Goal: Navigation & Orientation: Find specific page/section

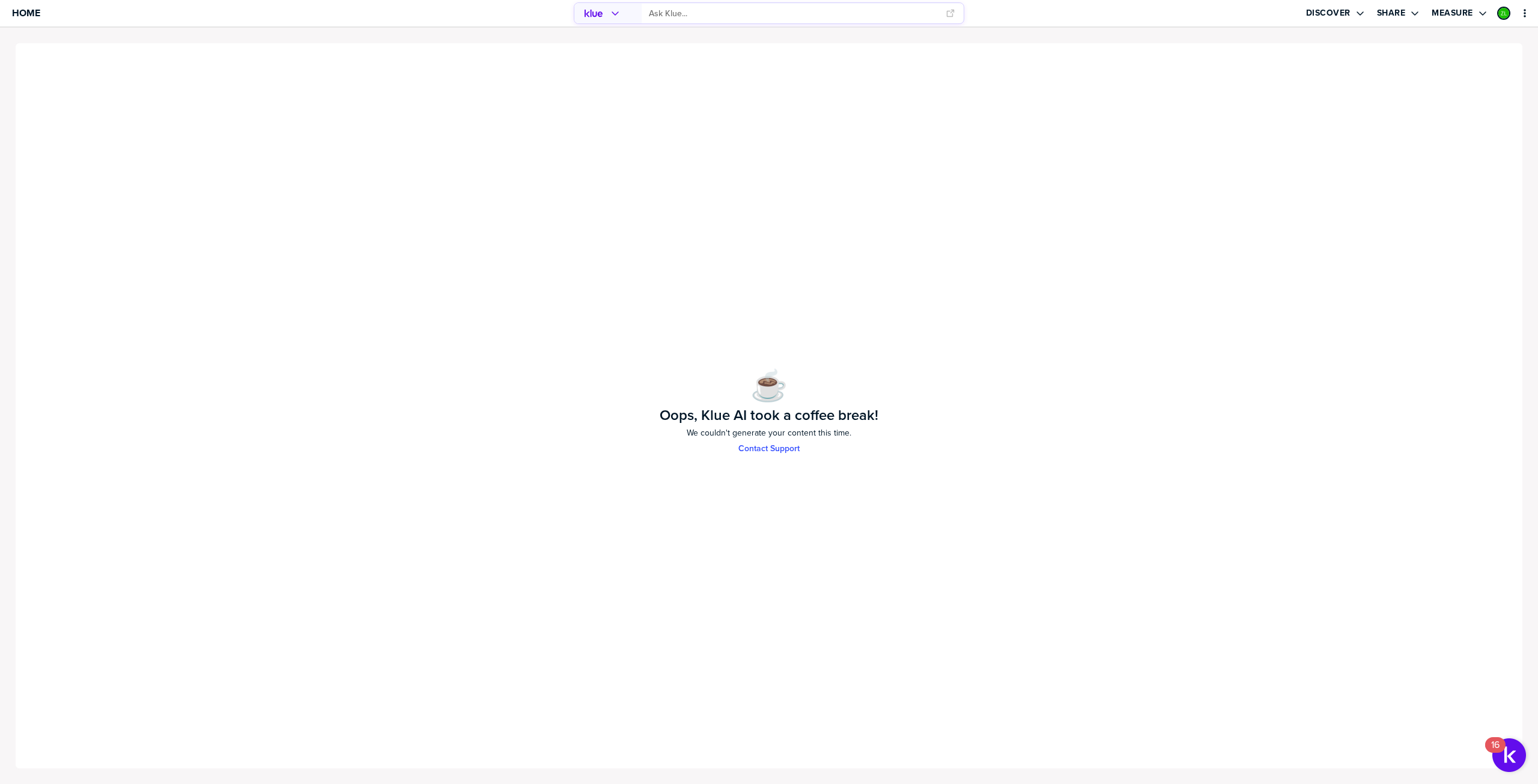
click at [592, 335] on div "☕️ Oops, Klue AI took a coffee break! We couldn't generate your content this ti…" at bounding box center [769, 405] width 1510 height 727
click at [26, 6] on link "Home" at bounding box center [27, 13] width 28 height 27
click at [1520, 11] on icon "primary" at bounding box center [1525, 13] width 9 height 9
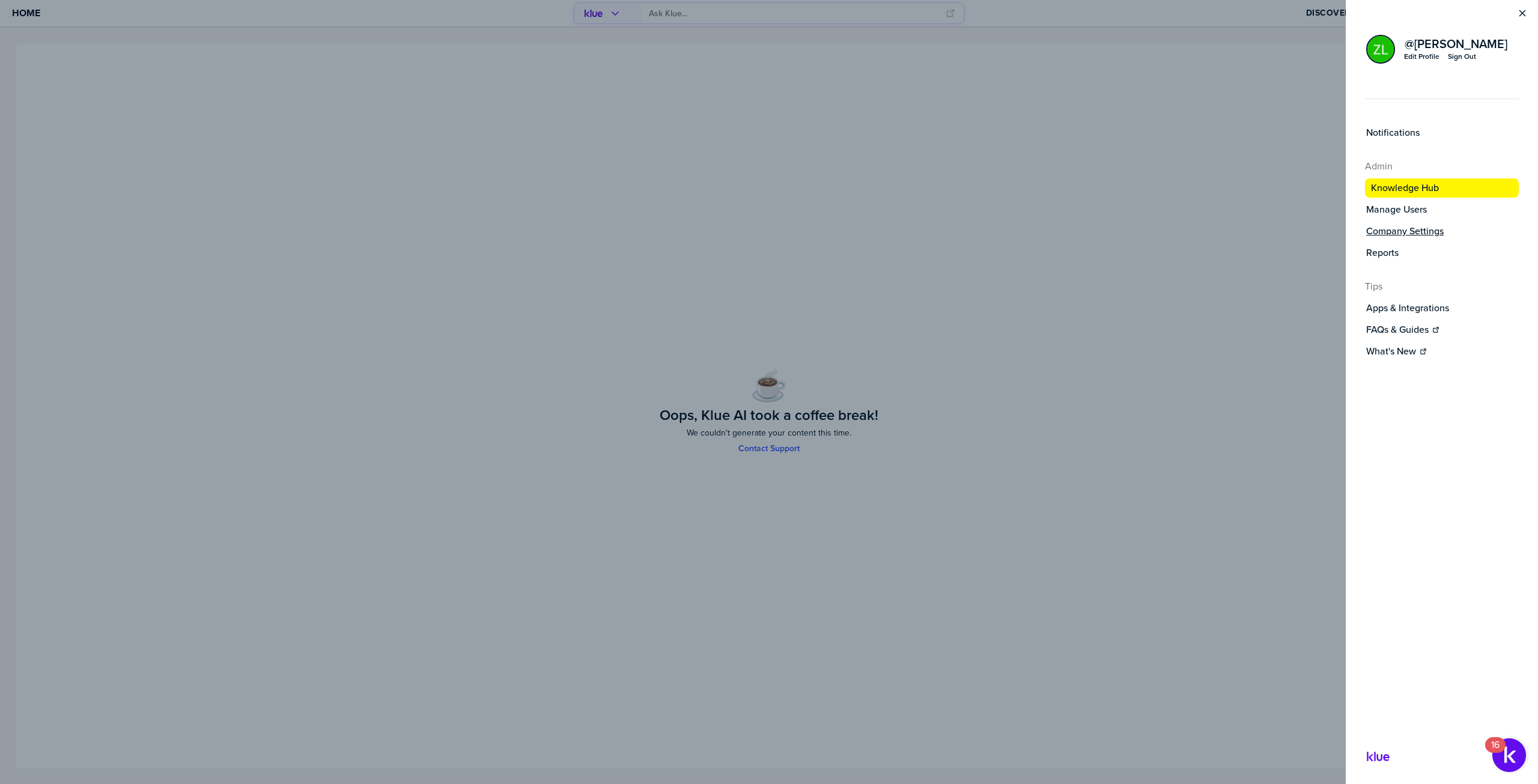
click at [1398, 236] on label "Company Settings" at bounding box center [1405, 231] width 78 height 12
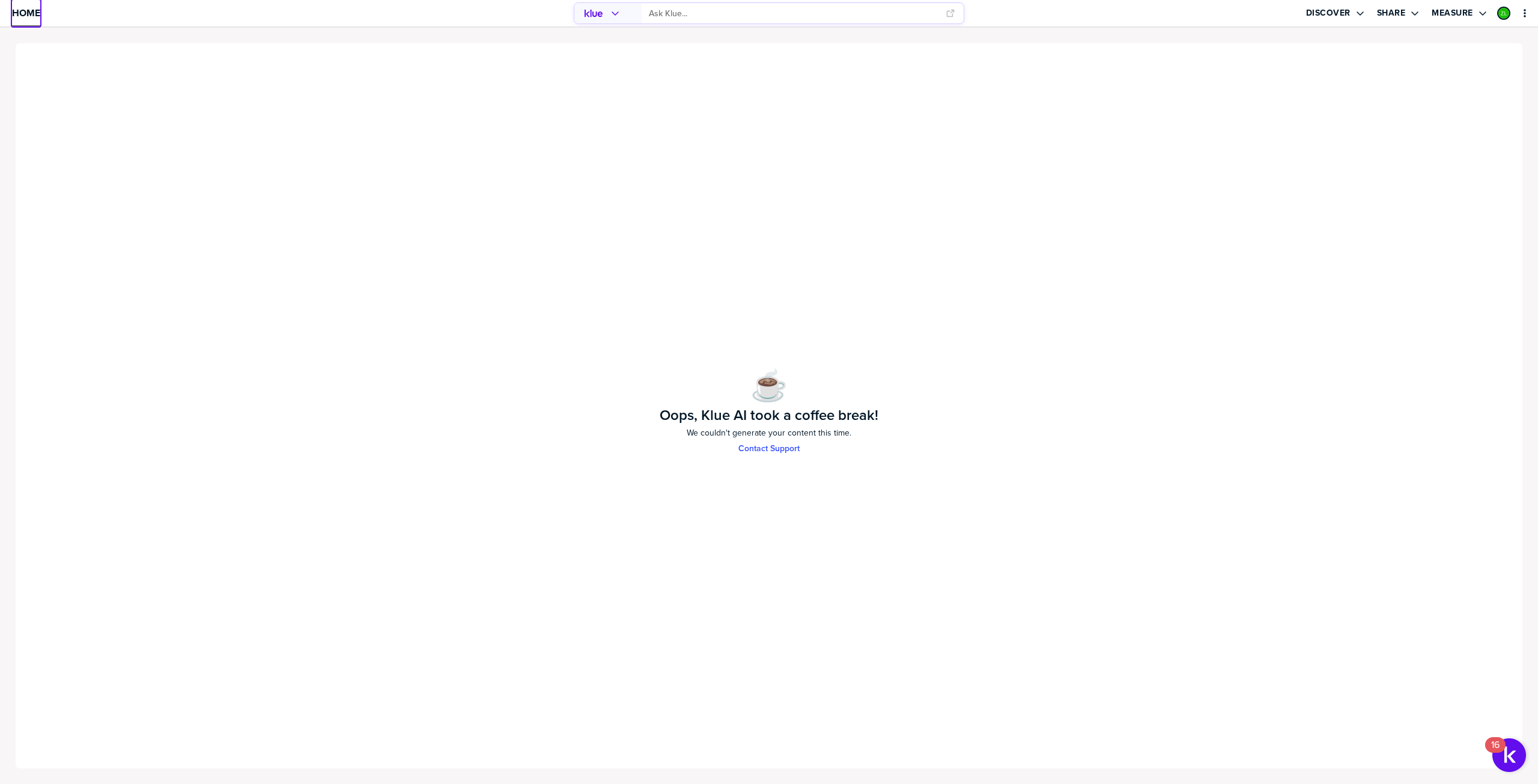
click at [24, 15] on span "Home" at bounding box center [27, 12] width 28 height 10
click at [17, 10] on span "Home" at bounding box center [27, 12] width 28 height 10
click at [1529, 14] on icon "primary" at bounding box center [1525, 13] width 9 height 9
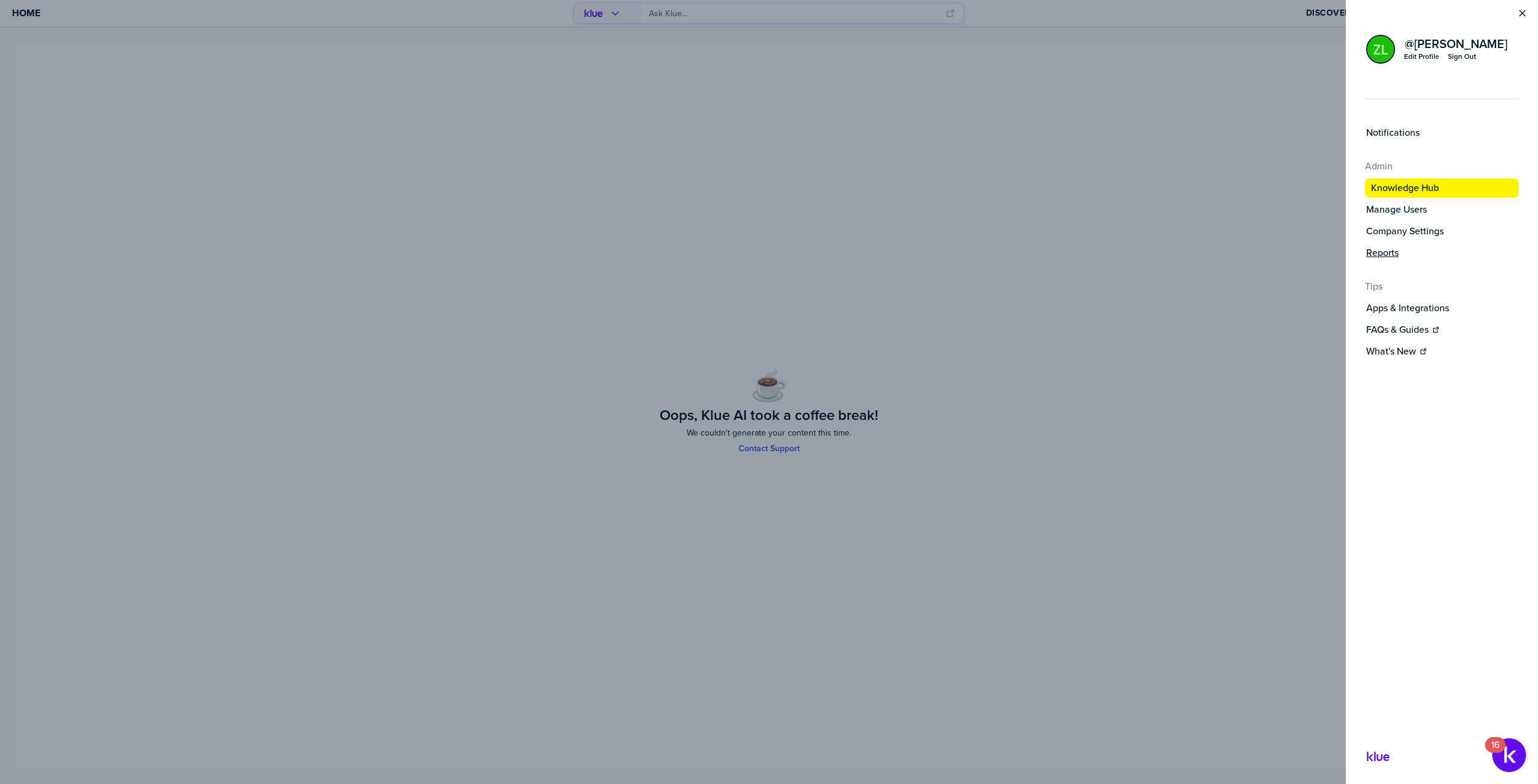
click at [1393, 248] on label "Reports" at bounding box center [1383, 253] width 32 height 12
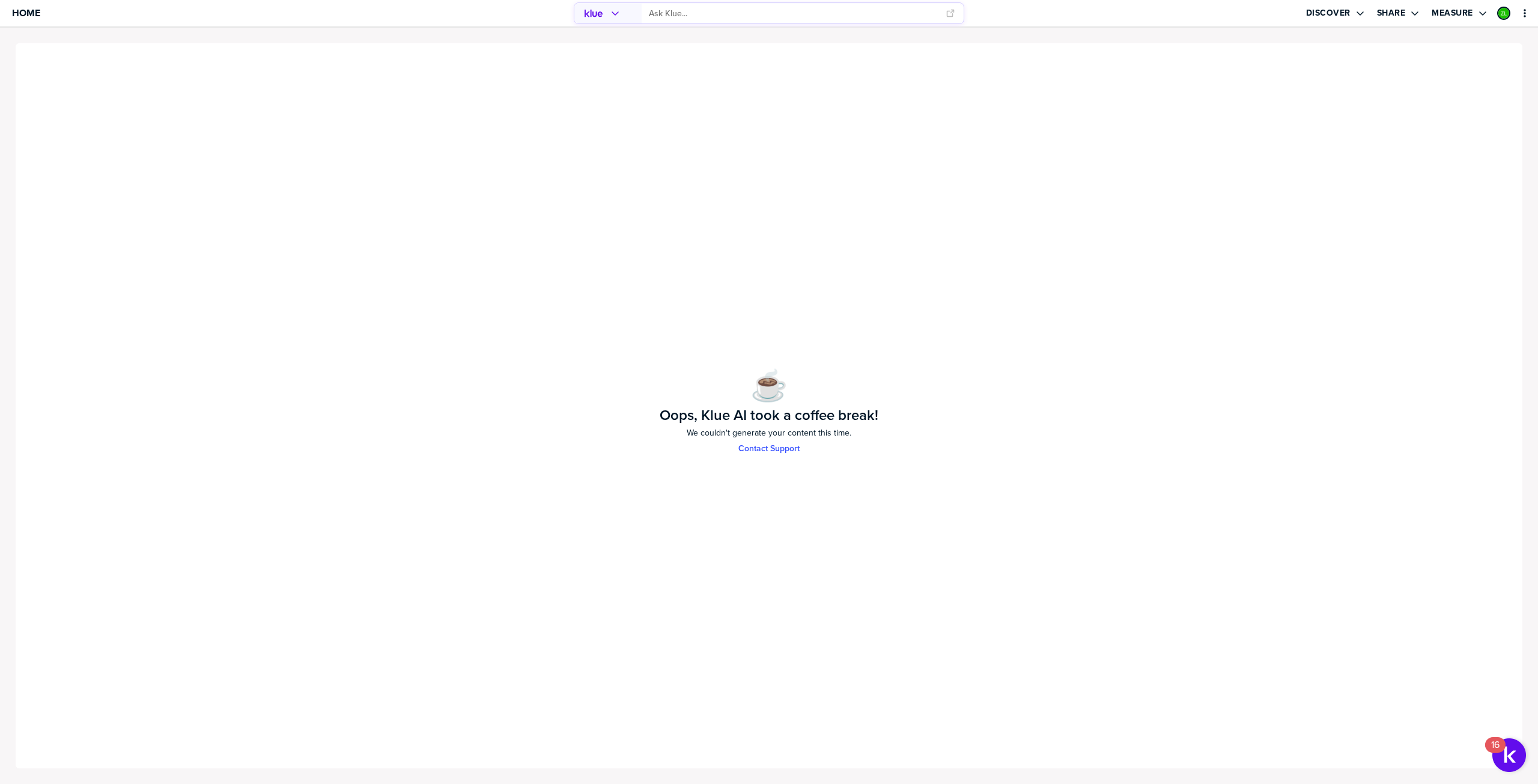
click at [642, 316] on div "☕️ Oops, Klue AI took a coffee break! We couldn't generate your content this ti…" at bounding box center [769, 405] width 1510 height 727
drag, startPoint x: 658, startPoint y: 415, endPoint x: 874, endPoint y: 433, distance: 216.7
click at [874, 433] on div "☕️ Oops, Klue AI took a coffee break! We couldn't generate your content this ti…" at bounding box center [769, 406] width 1488 height 119
click at [888, 439] on div "☕️ Oops, Klue AI took a coffee break! We couldn't generate your content this ti…" at bounding box center [769, 406] width 1488 height 119
click at [27, 12] on span "Home" at bounding box center [27, 12] width 28 height 10
